Goal: Transaction & Acquisition: Purchase product/service

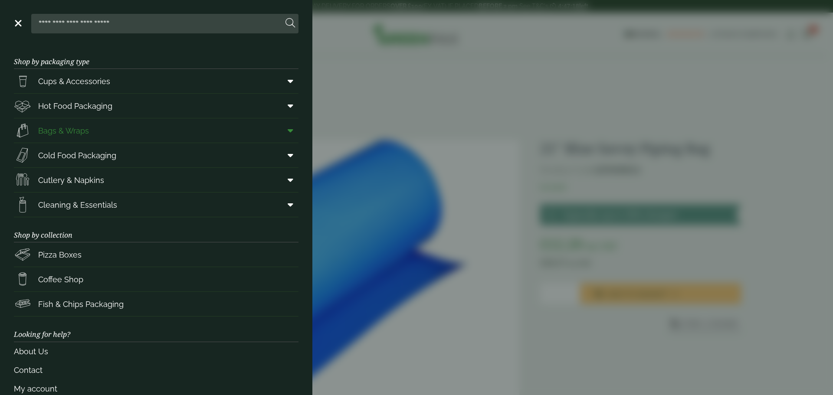
click at [288, 130] on icon at bounding box center [291, 130] width 6 height 9
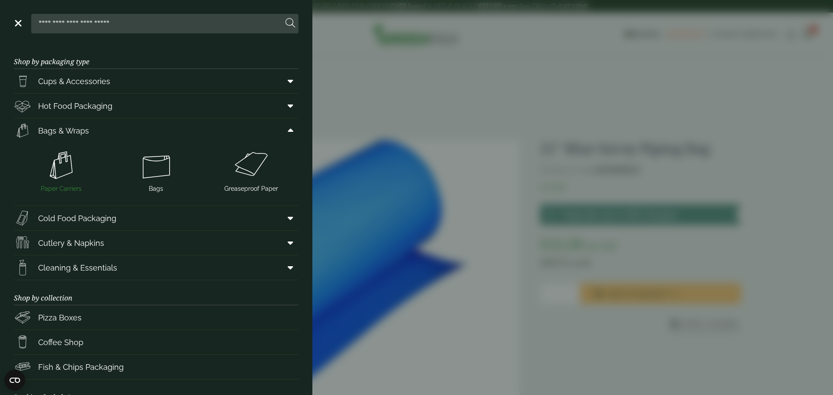
click at [76, 172] on img at bounding box center [61, 165] width 88 height 35
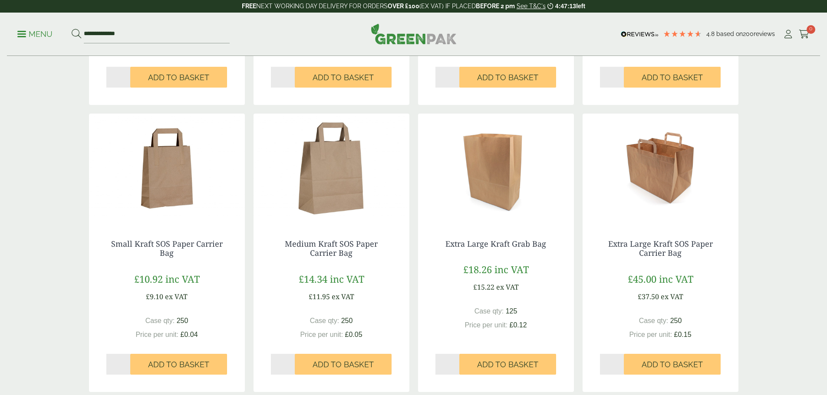
scroll to position [391, 0]
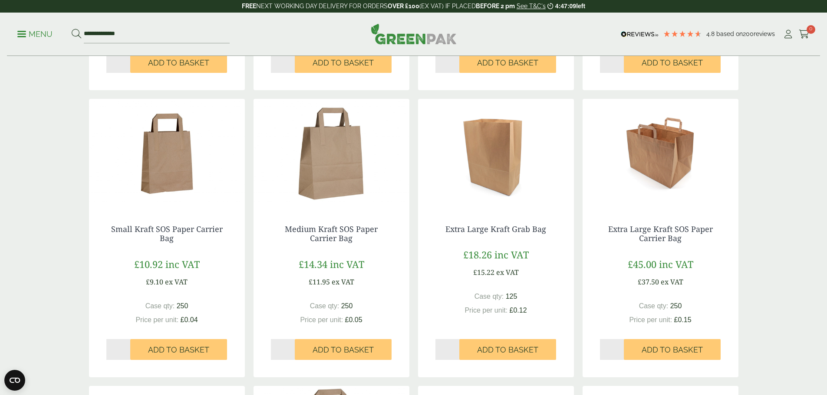
click at [163, 177] on img at bounding box center [167, 153] width 156 height 109
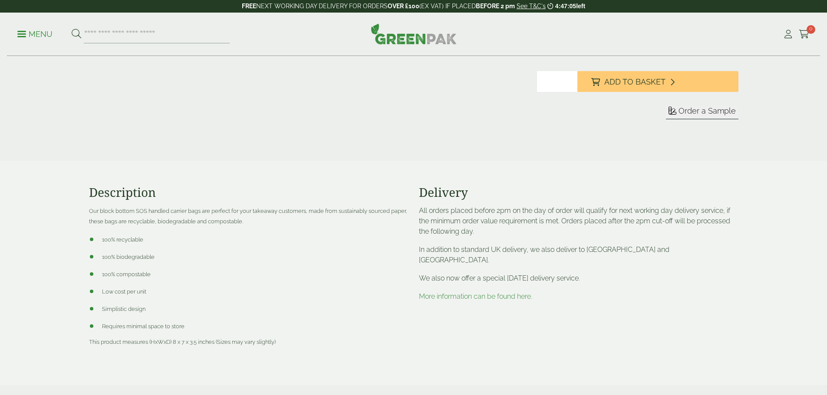
scroll to position [174, 0]
